Goal: Download file/media

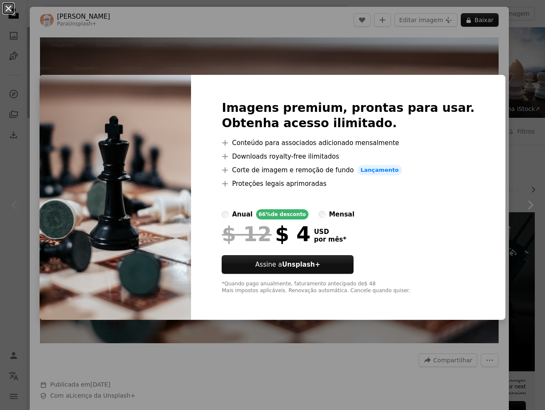
click at [10, 10] on button "An X shape" at bounding box center [8, 8] width 10 height 10
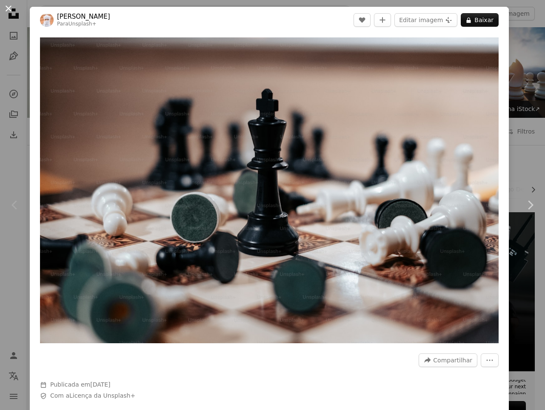
click at [6, 6] on button "An X shape" at bounding box center [8, 8] width 10 height 10
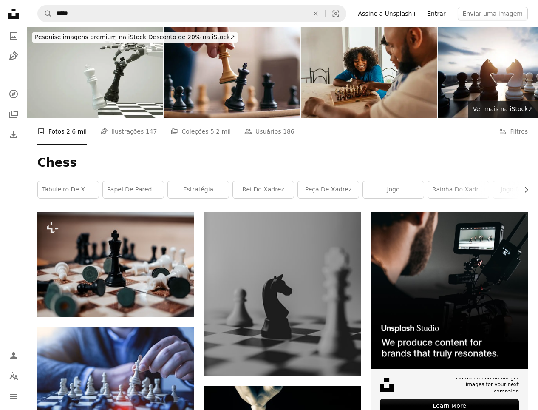
click at [445, 16] on link "Entrar" at bounding box center [436, 14] width 28 height 14
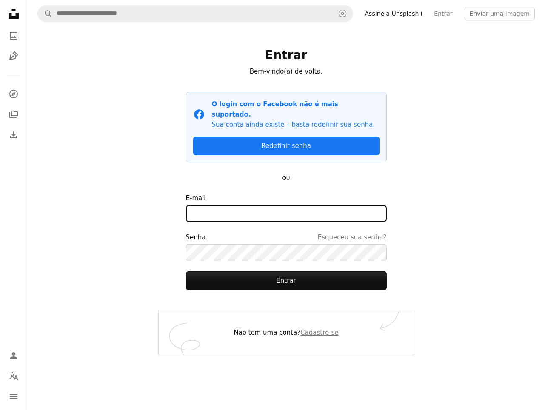
click at [226, 205] on input "E-mail" at bounding box center [286, 213] width 201 height 17
type input "**********"
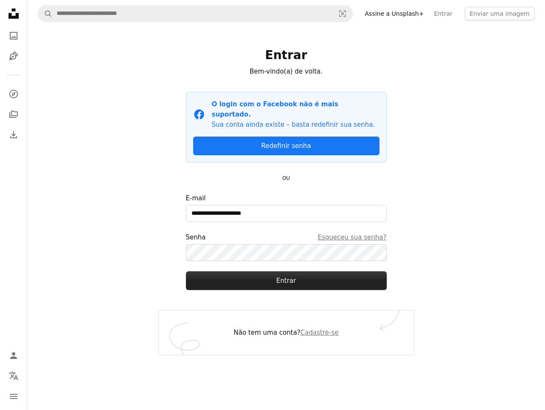
click at [225, 272] on button "Entrar" at bounding box center [286, 280] width 201 height 19
